Goal: Information Seeking & Learning: Learn about a topic

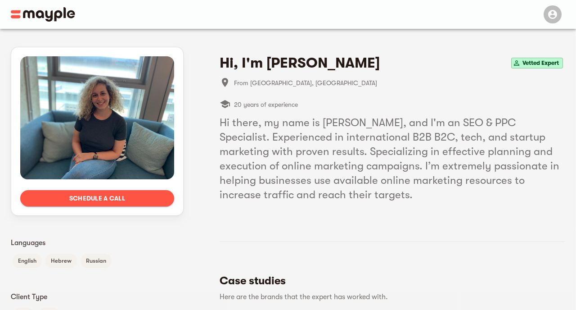
click at [335, 125] on h5 "Hi there, my name is [PERSON_NAME], and I'm an SEO & PPC Specialist. Experience…" at bounding box center [392, 158] width 345 height 86
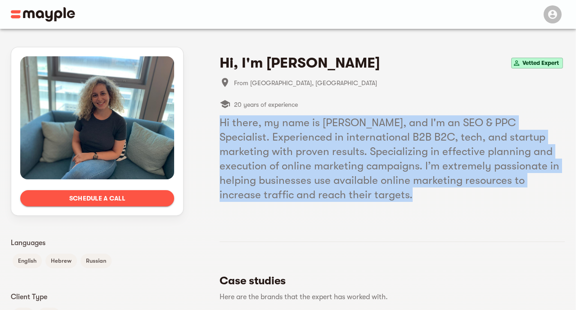
click at [374, 130] on h5 "Hi there, my name is [PERSON_NAME], and I'm an SEO & PPC Specialist. Experience…" at bounding box center [392, 158] width 345 height 86
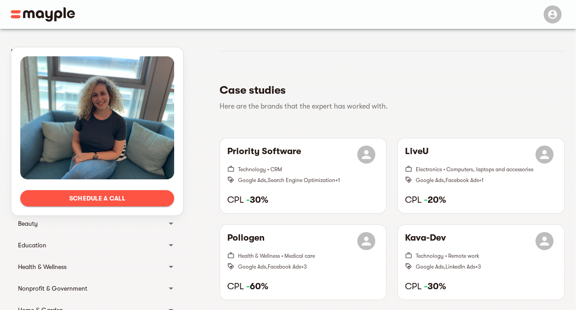
scroll to position [191, 0]
click at [399, 117] on li "Case studies Here are the brands that the expert has worked with." at bounding box center [392, 96] width 345 height 41
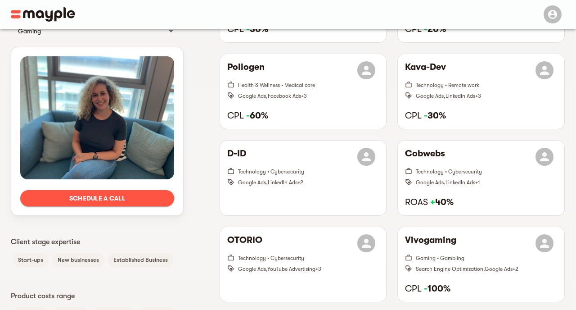
click at [385, 139] on div "D-ID Technology • Cybersecurity Google Ads , LinkedIn Ads + 2" at bounding box center [303, 178] width 178 height 86
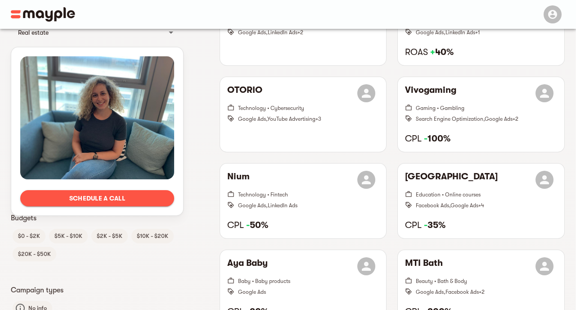
scroll to position [510, 0]
click at [390, 154] on div "OTORIO Technology • Cybersecurity Google Ads , YouTube Advertising + 3" at bounding box center [303, 115] width 178 height 86
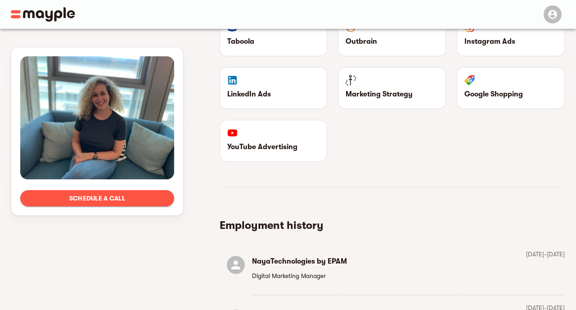
scroll to position [1324, 0]
